Goal: Information Seeking & Learning: Learn about a topic

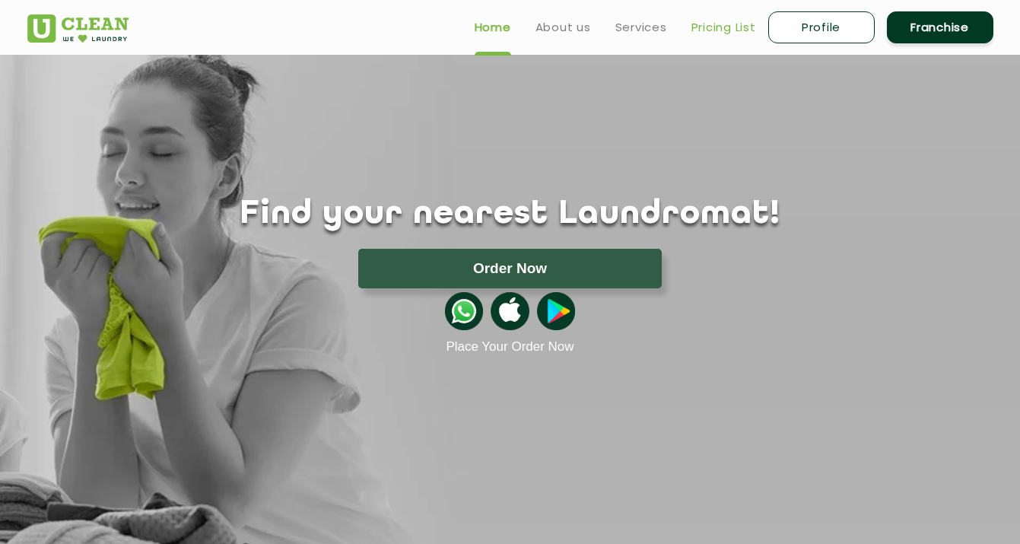
click at [697, 33] on link "Pricing List" at bounding box center [723, 27] width 65 height 18
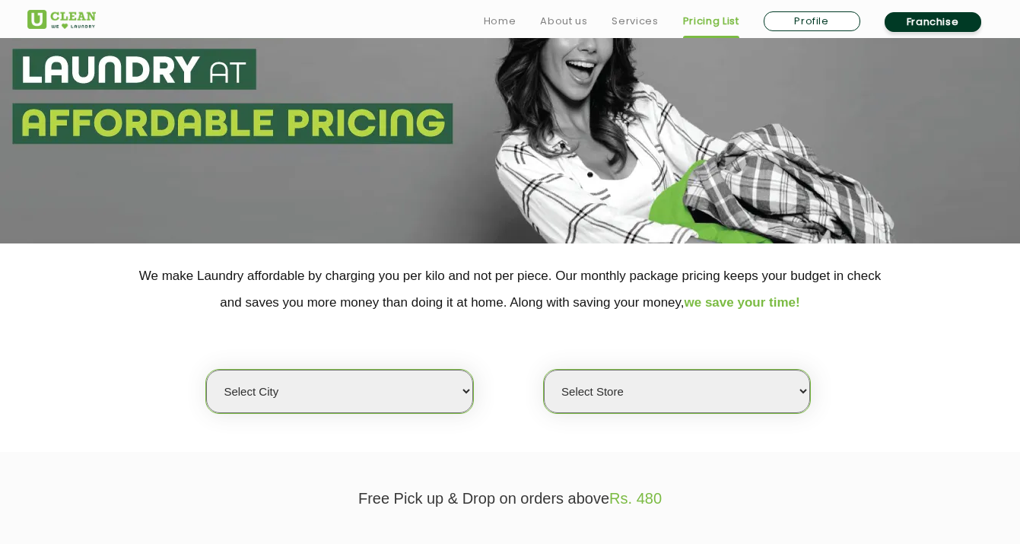
scroll to position [307, 0]
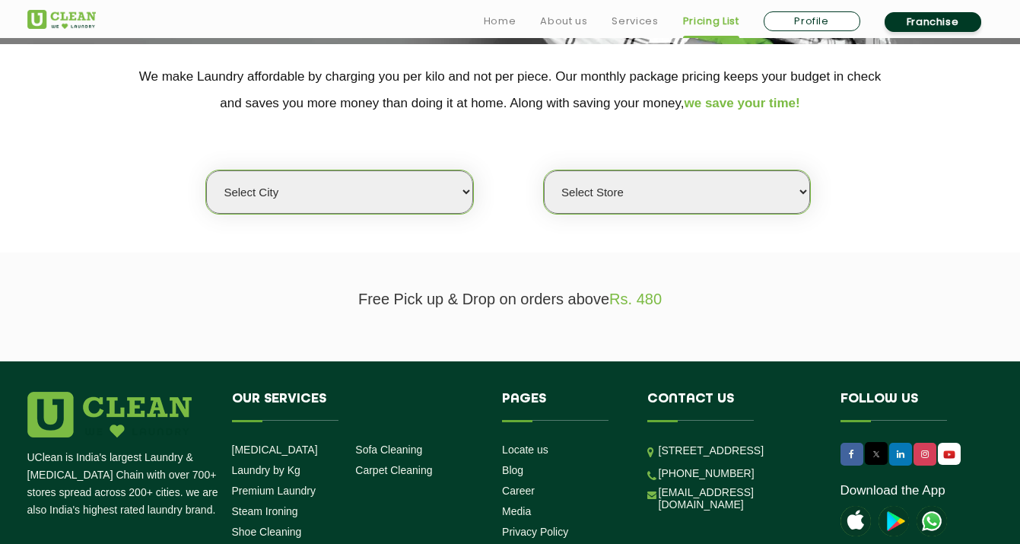
click at [415, 192] on select "Select city [GEOGRAPHIC_DATA] [GEOGRAPHIC_DATA] [GEOGRAPHIC_DATA] [GEOGRAPHIC_D…" at bounding box center [339, 191] width 266 height 43
select select "11"
click at [206, 170] on select "Select city [GEOGRAPHIC_DATA] [GEOGRAPHIC_DATA] [GEOGRAPHIC_DATA] [GEOGRAPHIC_D…" at bounding box center [339, 191] width 266 height 43
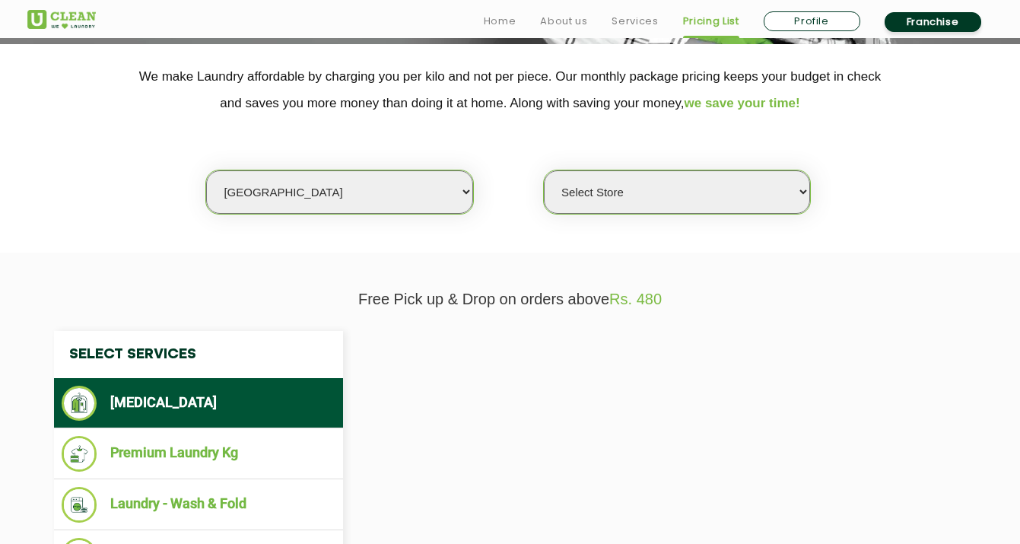
click at [635, 185] on select "Select Store [GEOGRAPHIC_DATA][PERSON_NAME] UClean Navalur UClean Chitlapakkam …" at bounding box center [677, 191] width 266 height 43
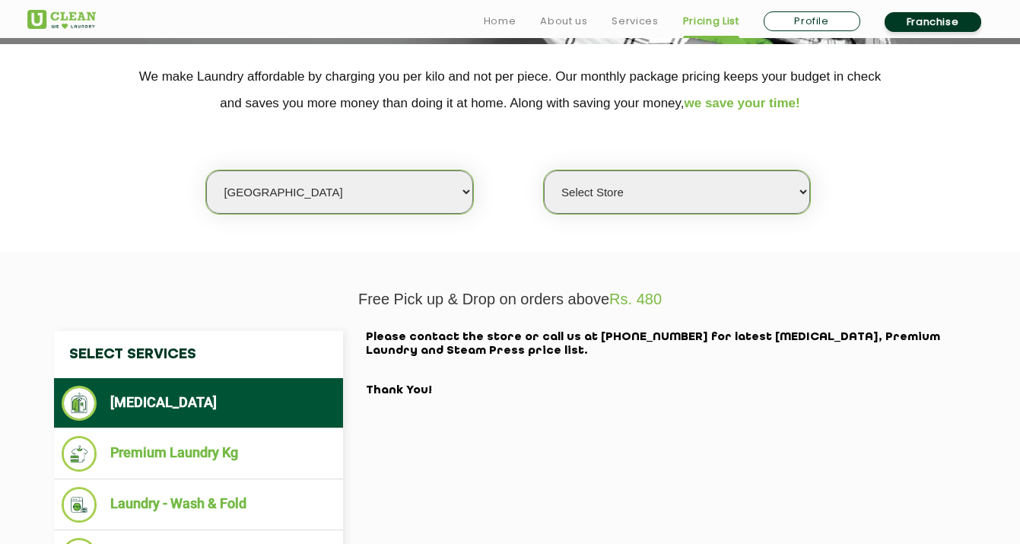
click at [662, 189] on select "Select Store [GEOGRAPHIC_DATA][PERSON_NAME] UClean Navalur UClean Chitlapakkam …" at bounding box center [677, 191] width 266 height 43
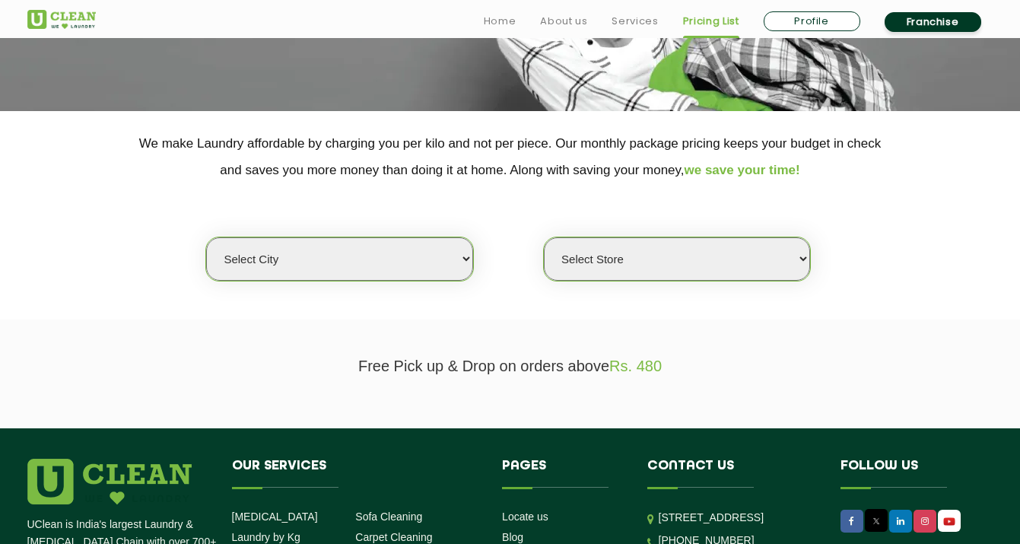
scroll to position [249, 0]
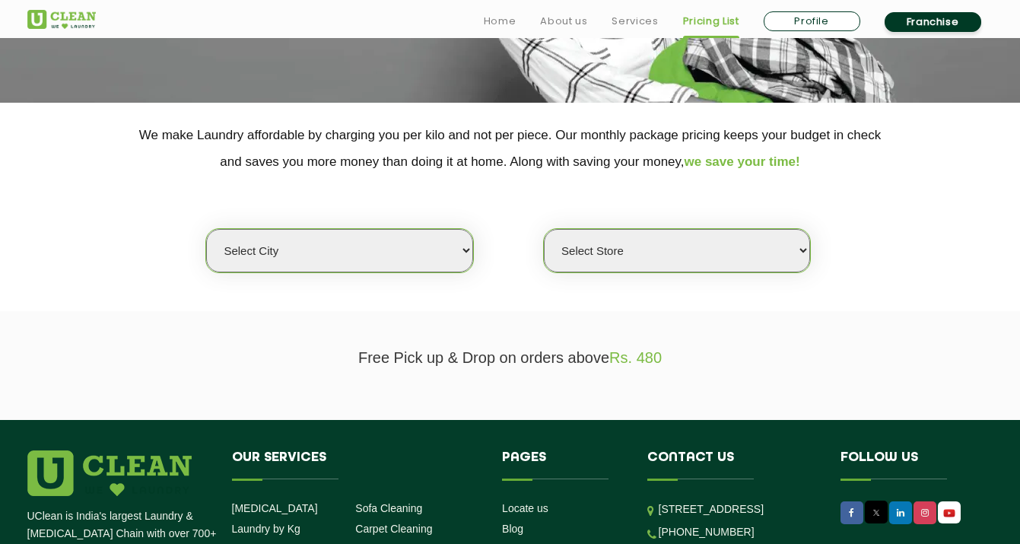
click at [411, 257] on select "Select city [GEOGRAPHIC_DATA] [GEOGRAPHIC_DATA] [GEOGRAPHIC_DATA] [GEOGRAPHIC_D…" at bounding box center [339, 250] width 266 height 43
select select "11"
click at [206, 229] on select "Select city [GEOGRAPHIC_DATA] [GEOGRAPHIC_DATA] [GEOGRAPHIC_DATA] [GEOGRAPHIC_D…" at bounding box center [339, 250] width 266 height 43
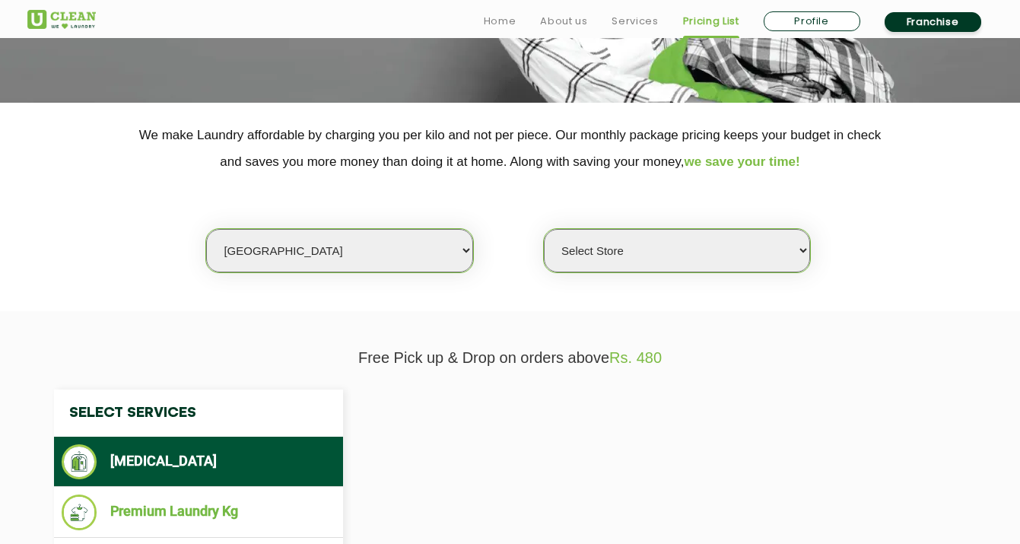
click at [611, 255] on select "Select Store" at bounding box center [677, 250] width 266 height 43
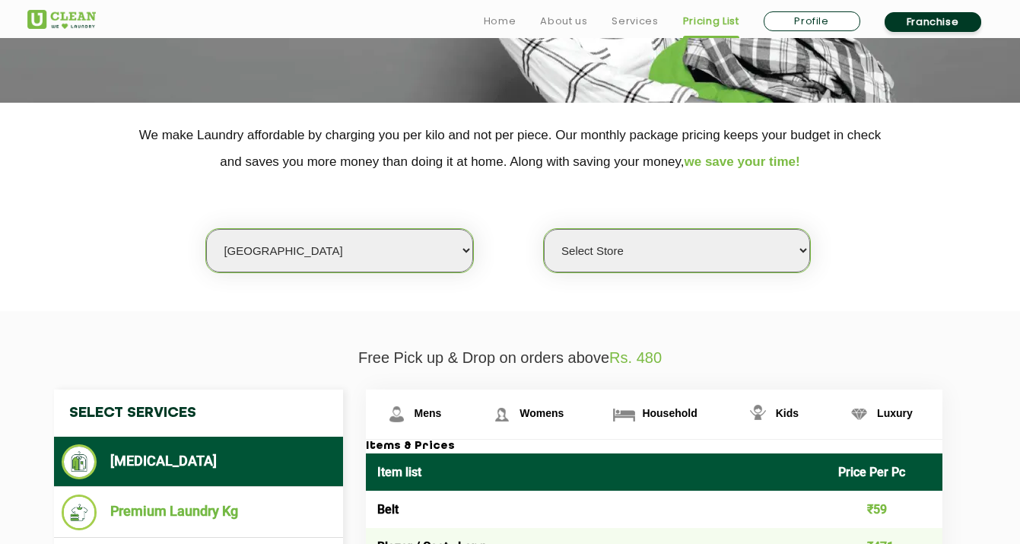
select select "591"
click at [544, 229] on select "Select Store UClean Anna Nagar UClean Navalur UClean Chitlapakkam UClean Urrapa…" at bounding box center [677, 250] width 266 height 43
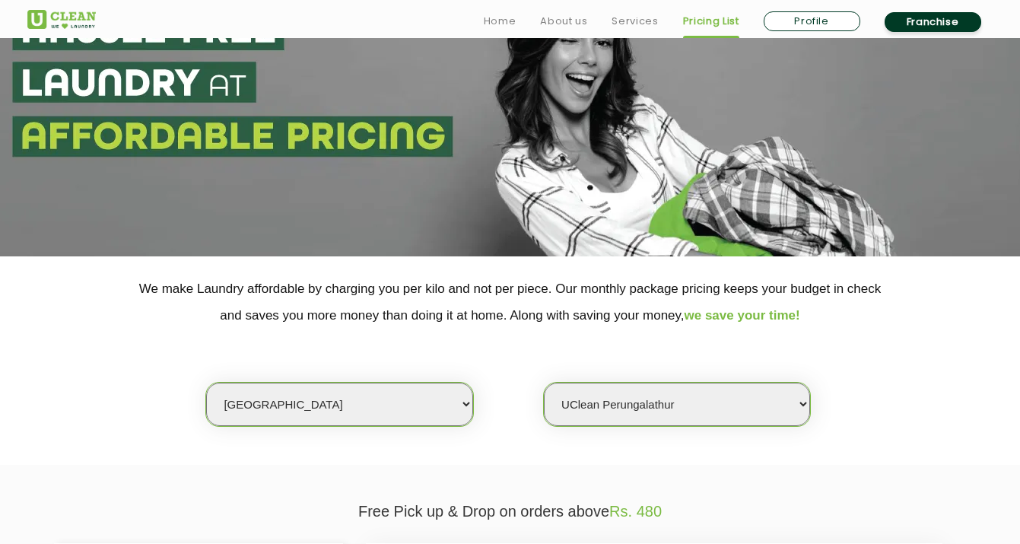
scroll to position [112, 0]
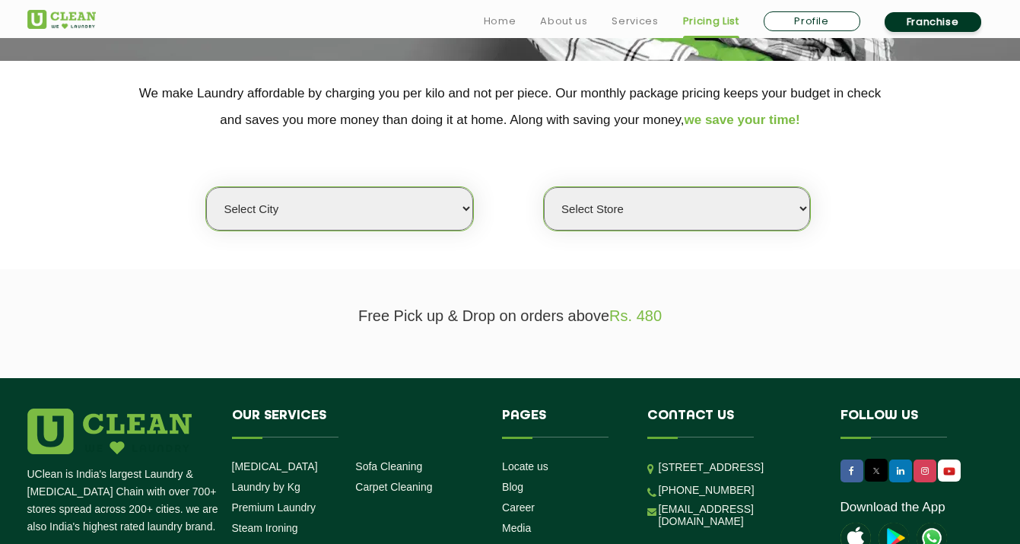
scroll to position [295, 0]
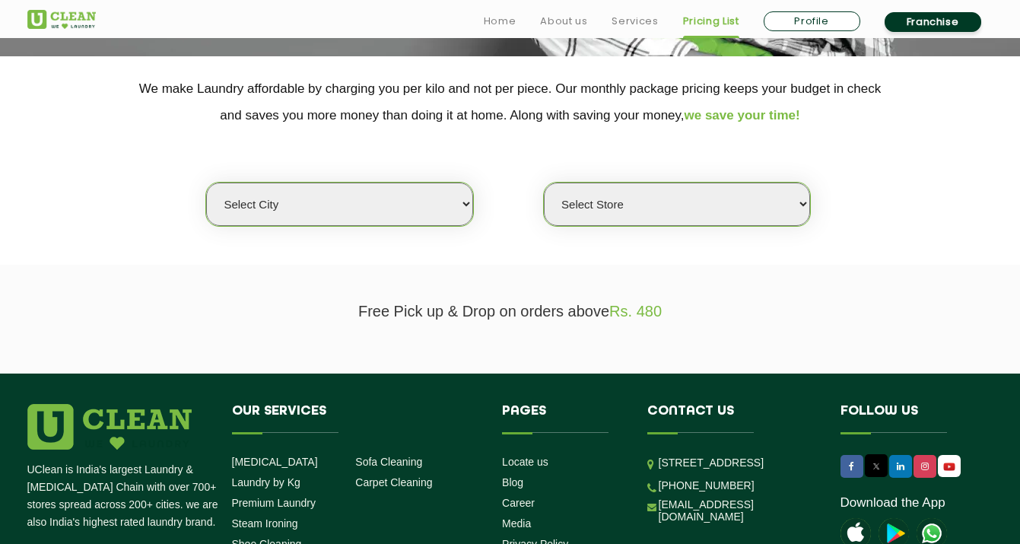
click at [439, 214] on select "Select city [GEOGRAPHIC_DATA] [GEOGRAPHIC_DATA] [GEOGRAPHIC_DATA] [GEOGRAPHIC_D…" at bounding box center [339, 203] width 266 height 43
select select "11"
click at [206, 182] on select "Select city [GEOGRAPHIC_DATA] [GEOGRAPHIC_DATA] [GEOGRAPHIC_DATA] [GEOGRAPHIC_D…" at bounding box center [339, 203] width 266 height 43
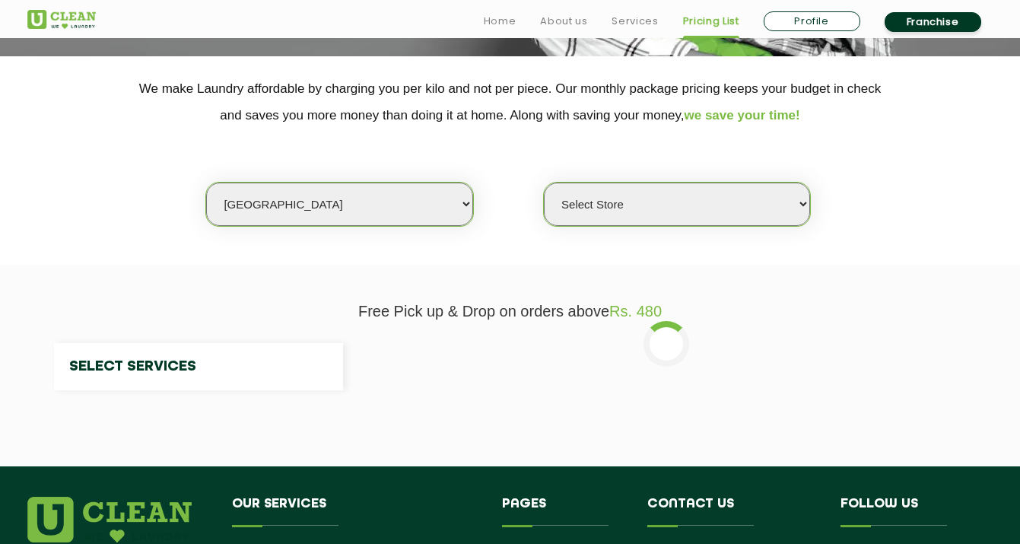
select select "0"
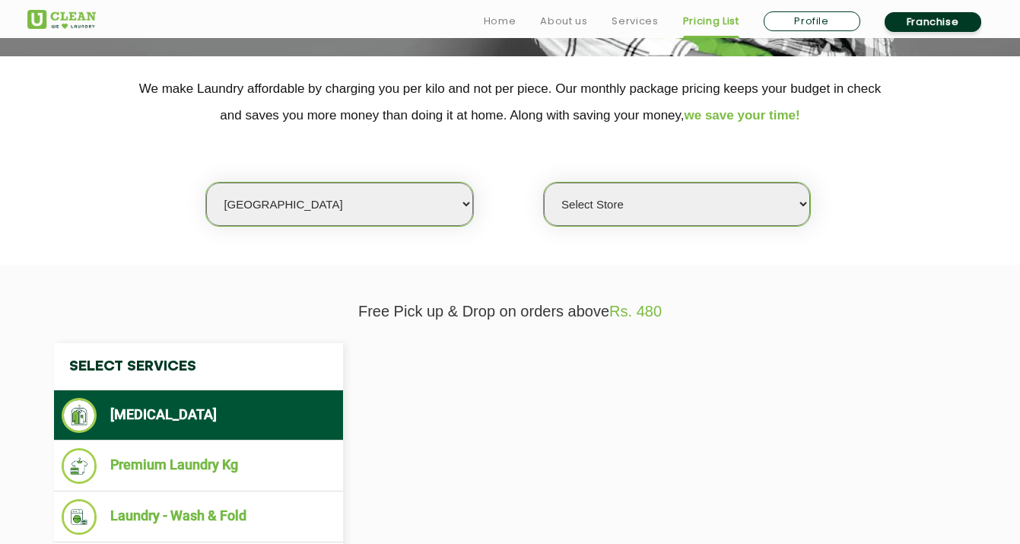
click at [643, 211] on select "Select Store [GEOGRAPHIC_DATA][PERSON_NAME] UClean Navalur UClean Chitlapakkam …" at bounding box center [677, 203] width 266 height 43
